Goal: Task Accomplishment & Management: Use online tool/utility

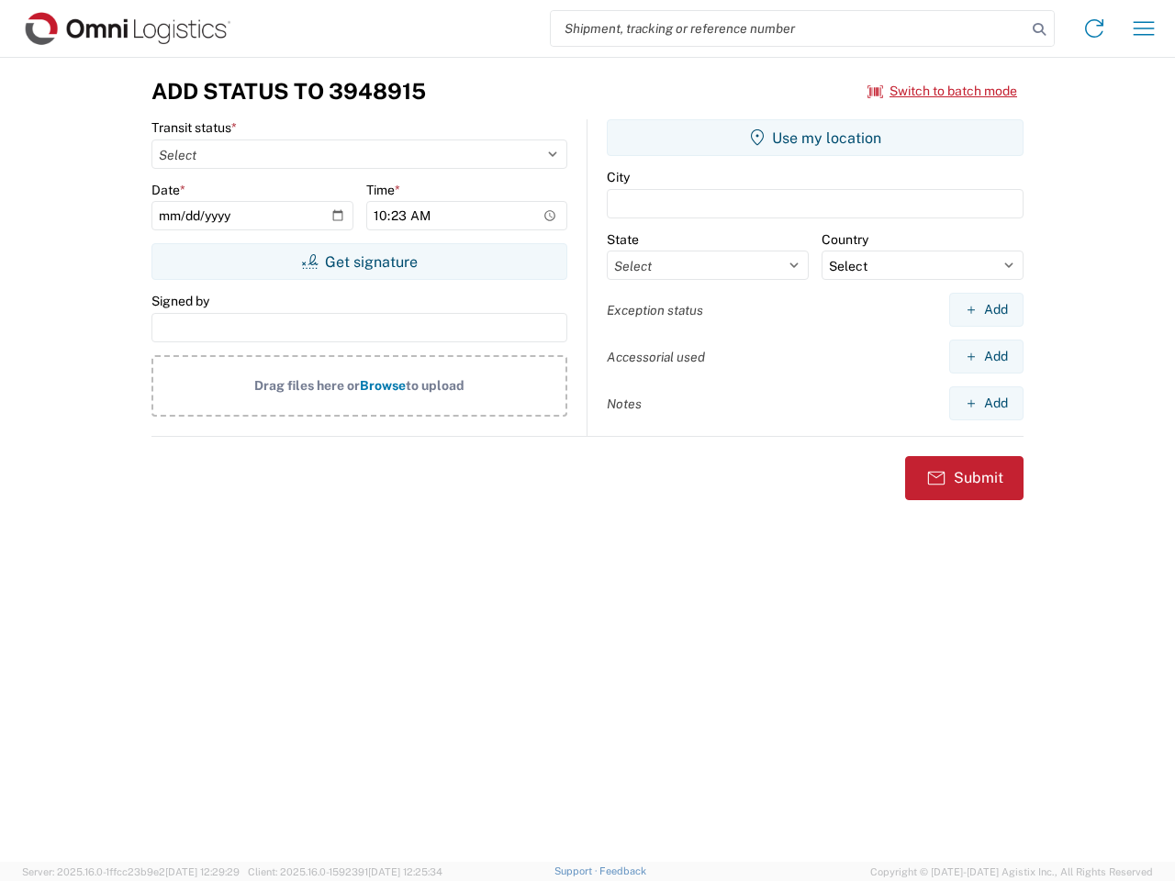
click at [788, 28] on input "search" at bounding box center [788, 28] width 475 height 35
click at [1039, 29] on icon at bounding box center [1039, 30] width 26 height 26
click at [1094, 28] on icon at bounding box center [1093, 28] width 29 height 29
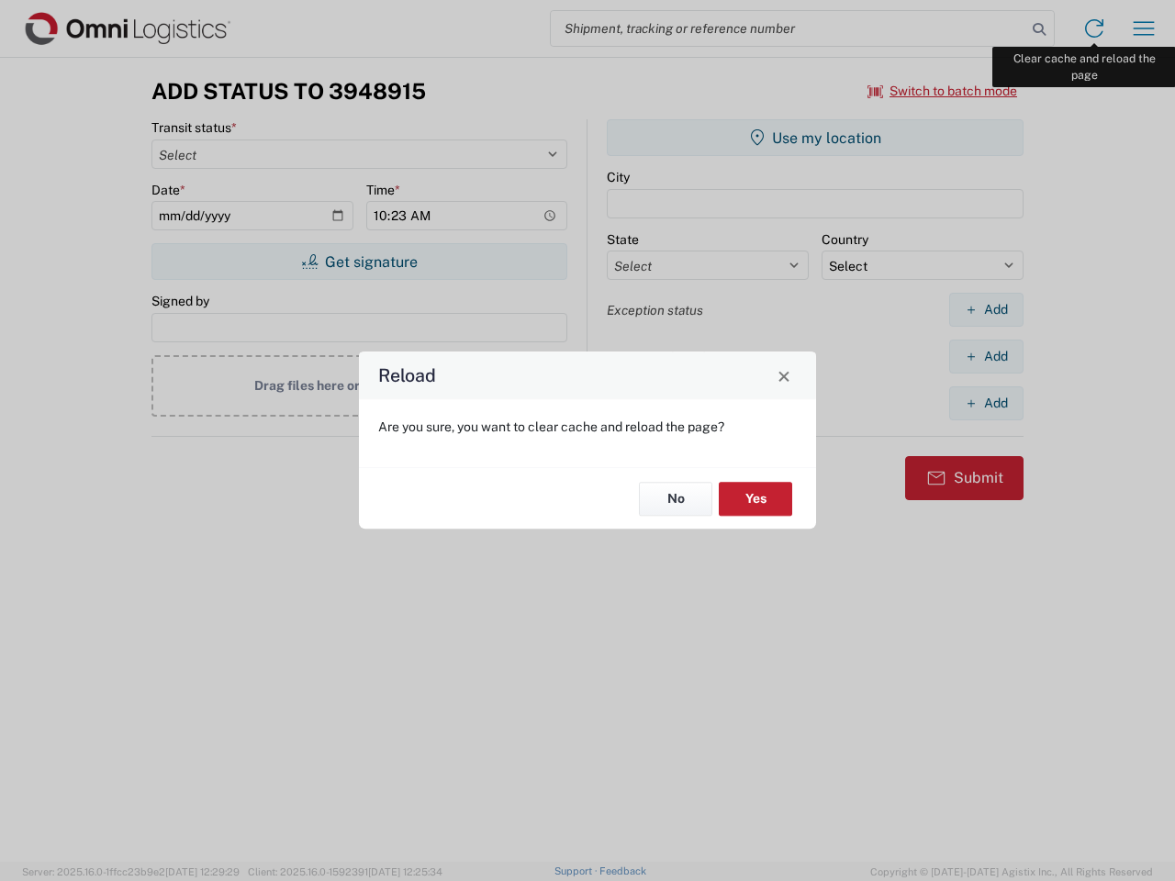
click at [1144, 28] on div "Reload Are you sure, you want to clear cache and reload the page? No Yes" at bounding box center [587, 440] width 1175 height 881
click at [943, 91] on div "Reload Are you sure, you want to clear cache and reload the page? No Yes" at bounding box center [587, 440] width 1175 height 881
click at [359, 262] on div "Reload Are you sure, you want to clear cache and reload the page? No Yes" at bounding box center [587, 440] width 1175 height 881
click at [815, 138] on div "Reload Are you sure, you want to clear cache and reload the page? No Yes" at bounding box center [587, 440] width 1175 height 881
click at [986, 309] on div "Reload Are you sure, you want to clear cache and reload the page? No Yes" at bounding box center [587, 440] width 1175 height 881
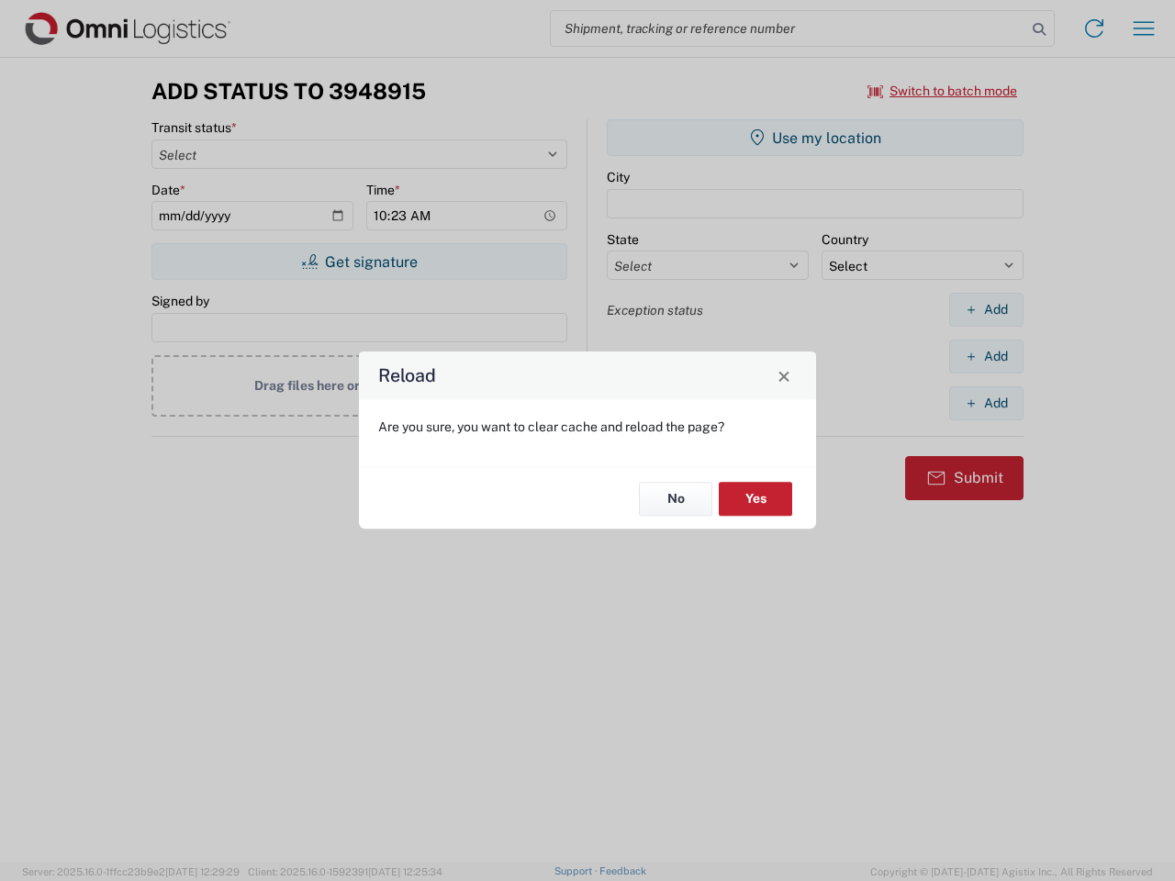
click at [986, 356] on div "Reload Are you sure, you want to clear cache and reload the page? No Yes" at bounding box center [587, 440] width 1175 height 881
click at [986, 403] on div "Reload Are you sure, you want to clear cache and reload the page? No Yes" at bounding box center [587, 440] width 1175 height 881
